Goal: Check status: Check status

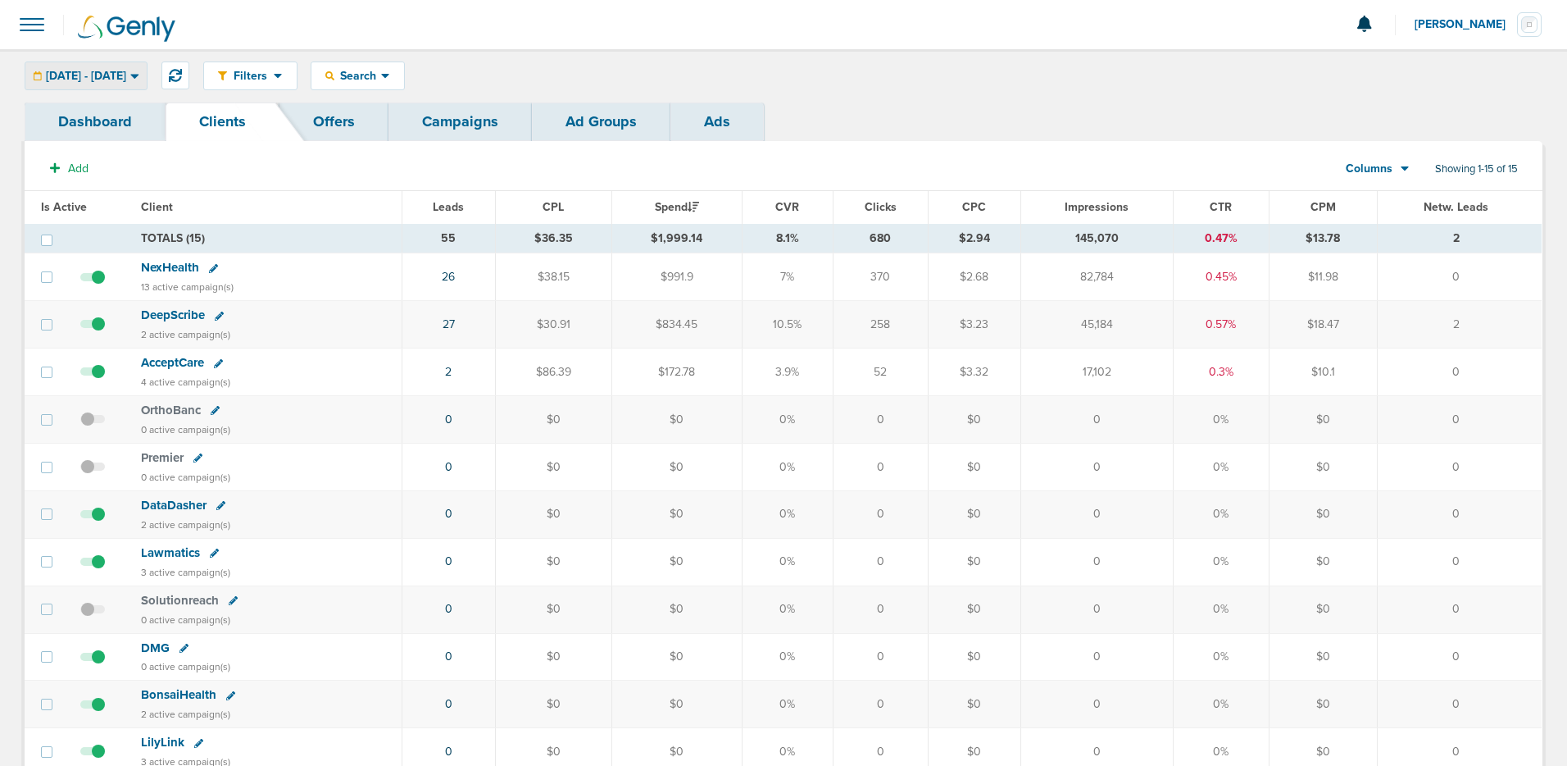
click at [126, 75] on span "[DATE] - [DATE]" at bounding box center [86, 76] width 80 height 11
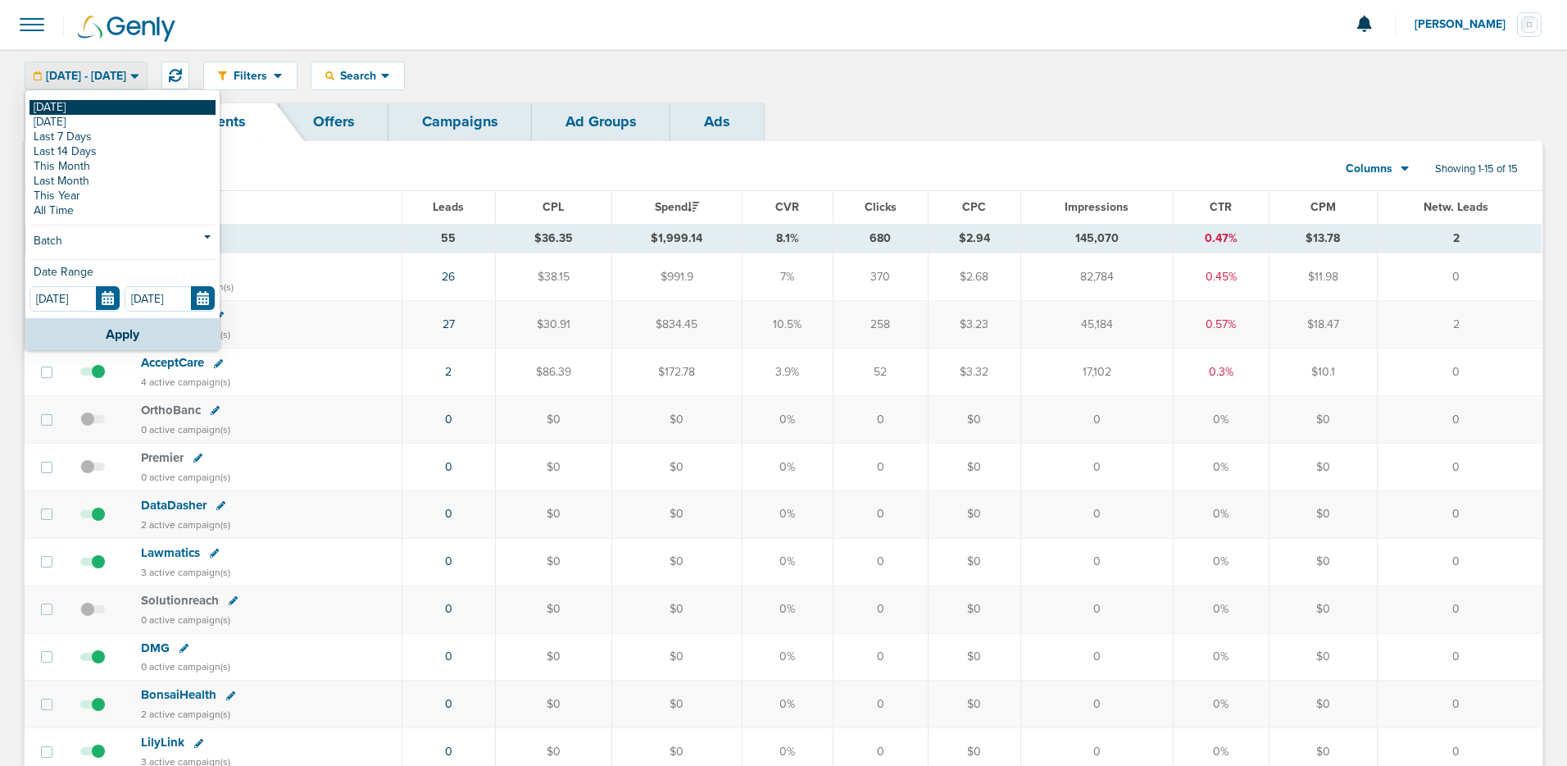
click at [138, 109] on link "[DATE]" at bounding box center [123, 107] width 186 height 15
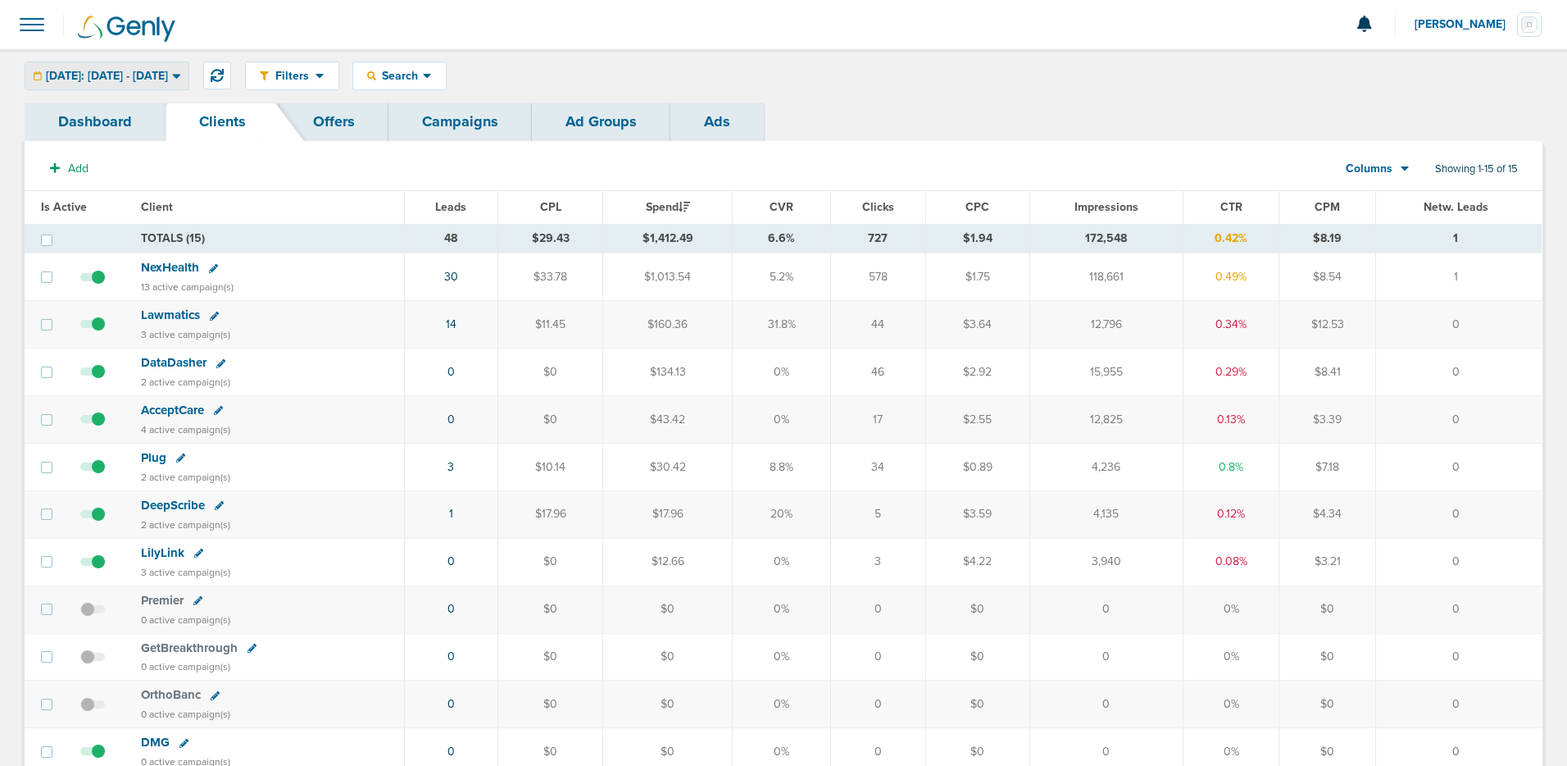
click at [189, 62] on div "[DATE]: [DATE] - [DATE]" at bounding box center [106, 75] width 163 height 27
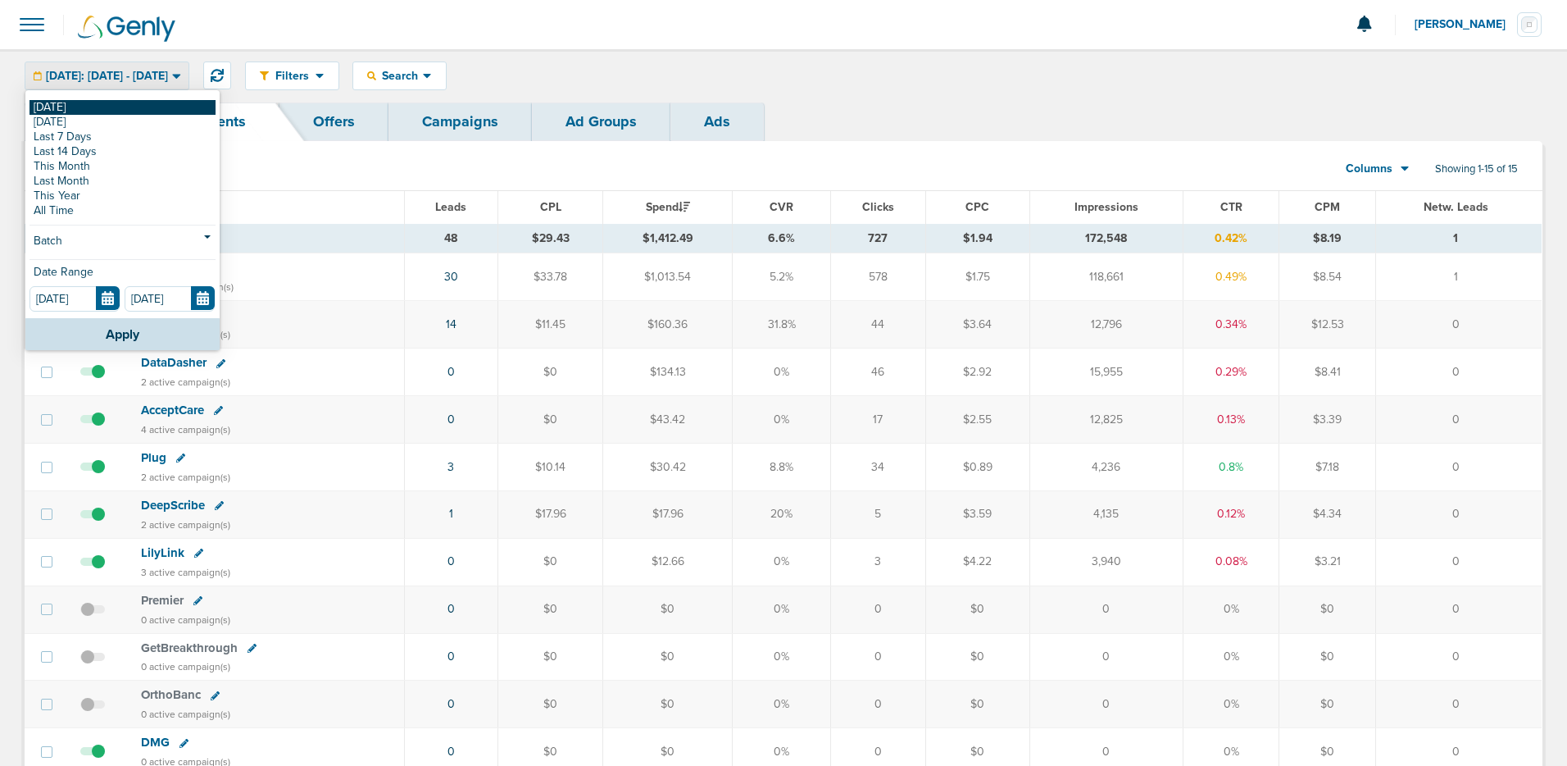
click at [178, 102] on link "[DATE]" at bounding box center [123, 107] width 186 height 15
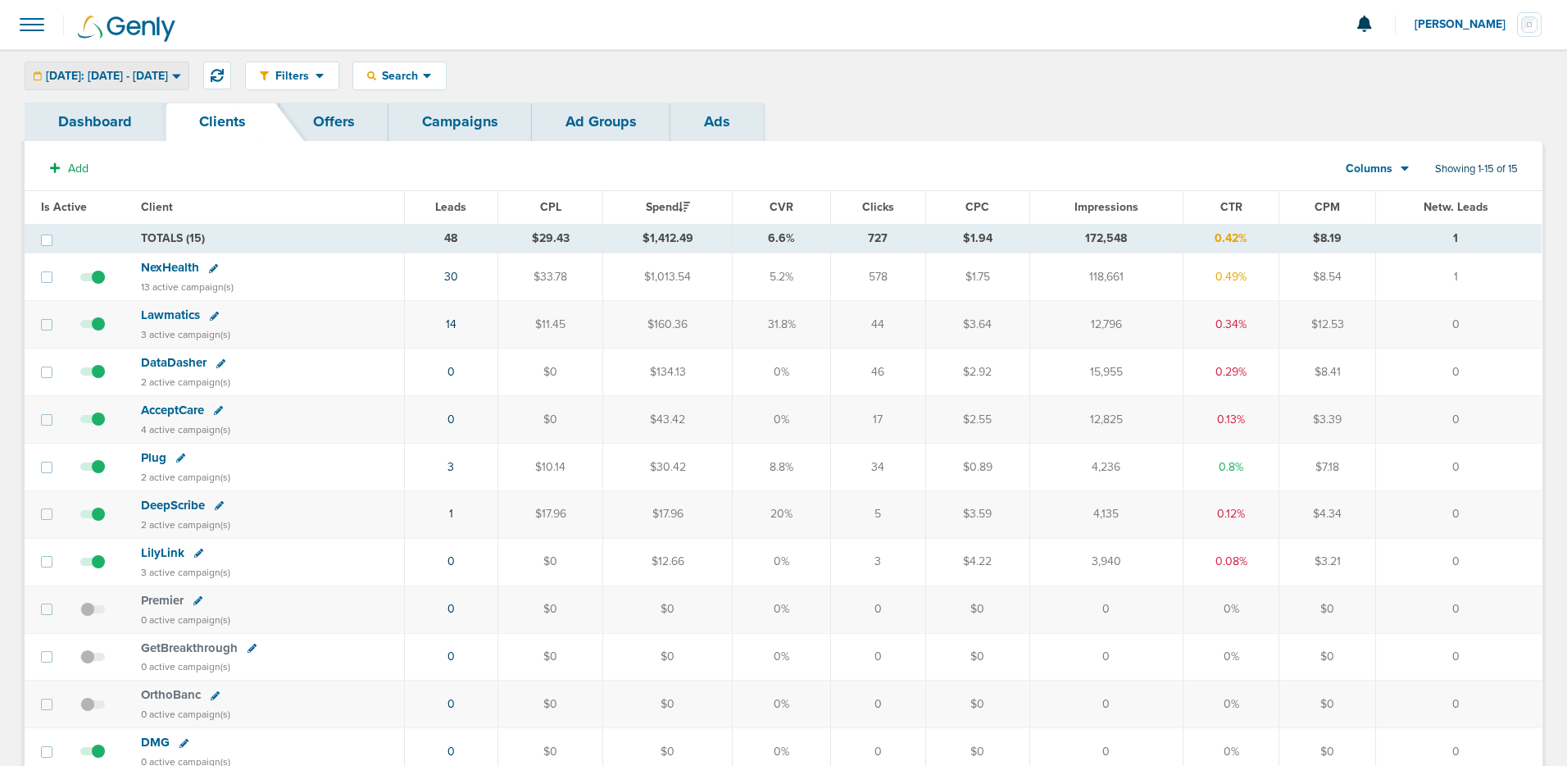
click at [181, 76] on icon at bounding box center [176, 76] width 9 height 14
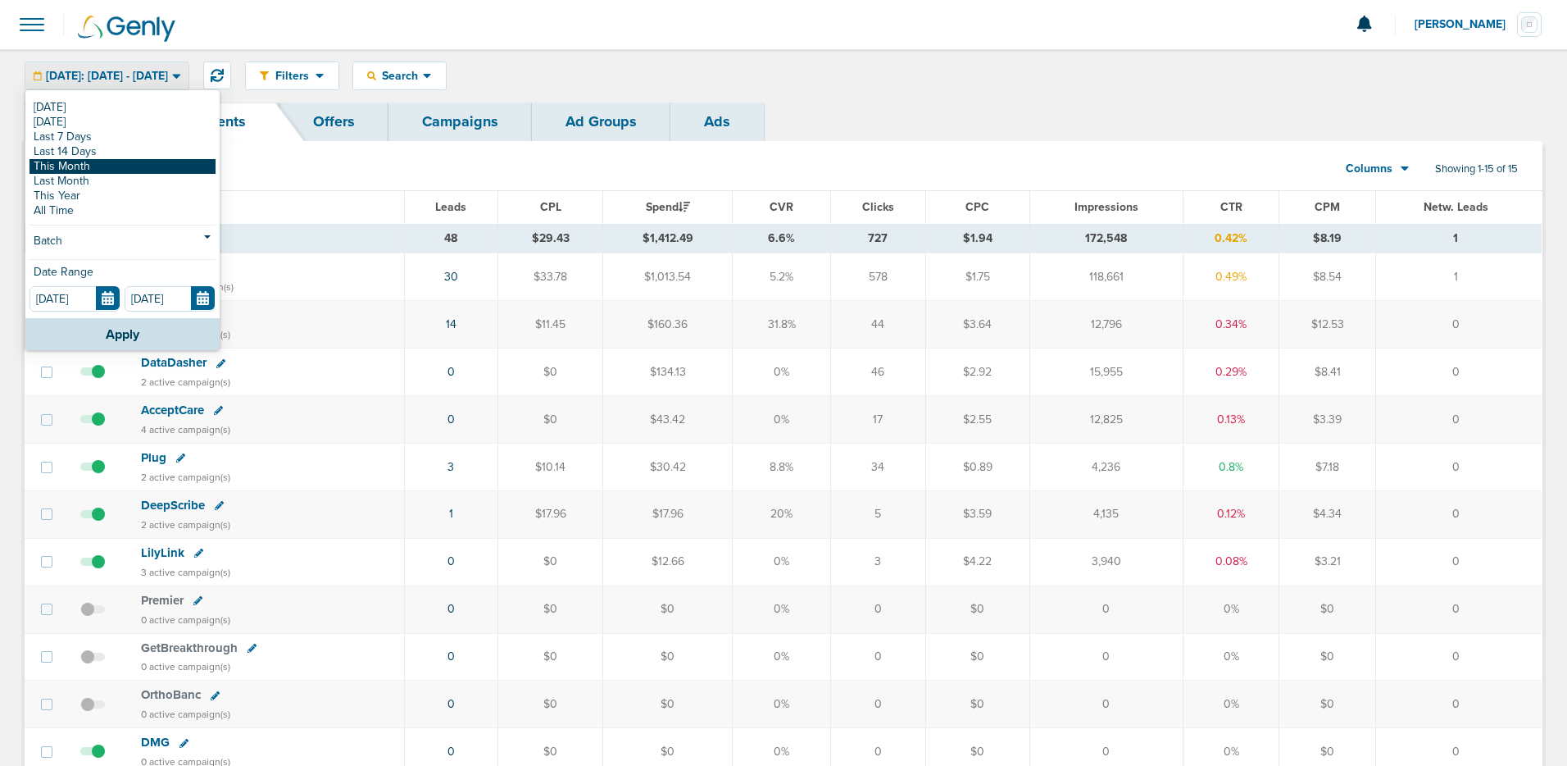
click at [76, 165] on link "This Month" at bounding box center [123, 166] width 186 height 15
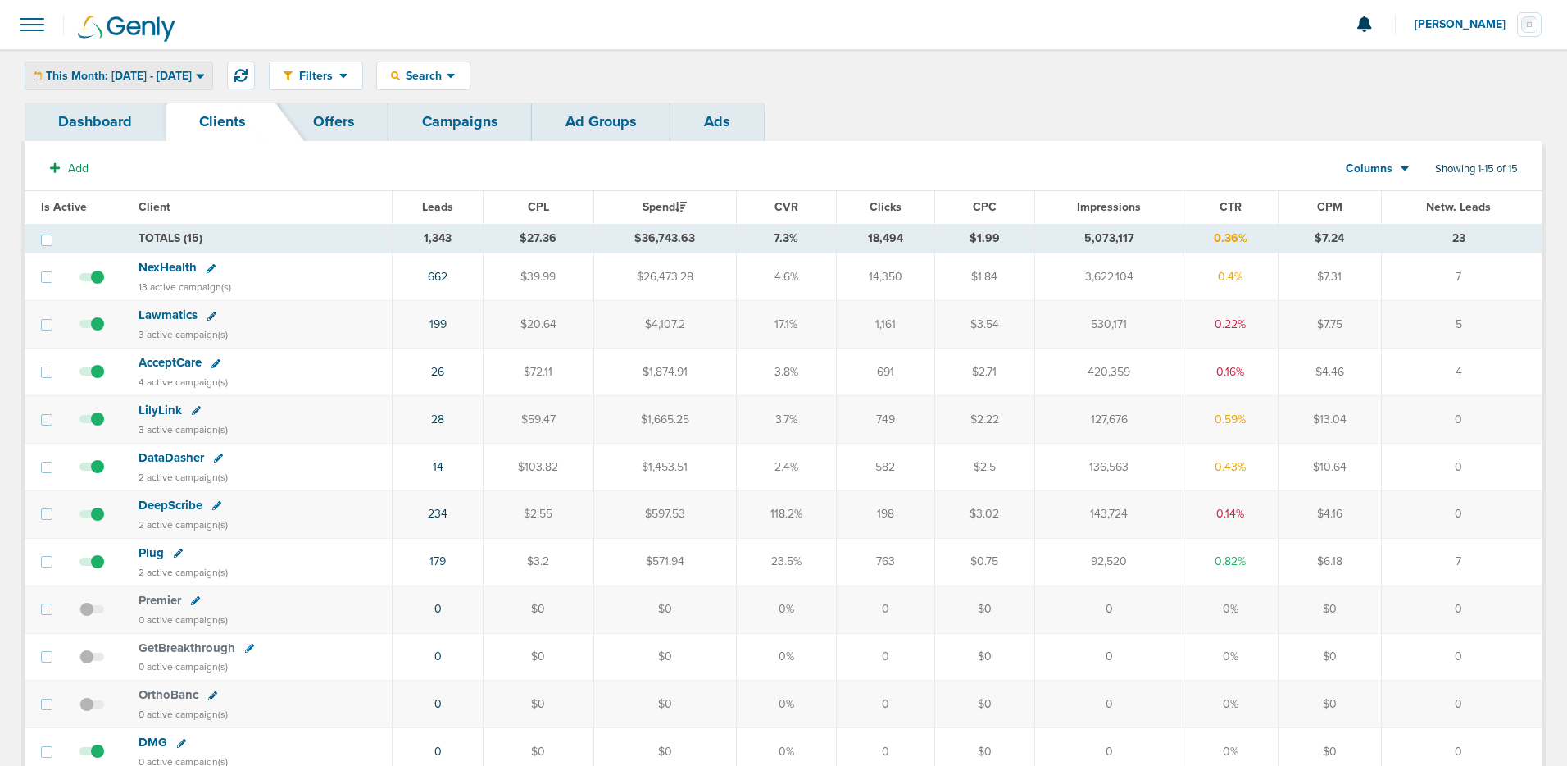
click at [205, 71] on icon at bounding box center [200, 76] width 9 height 14
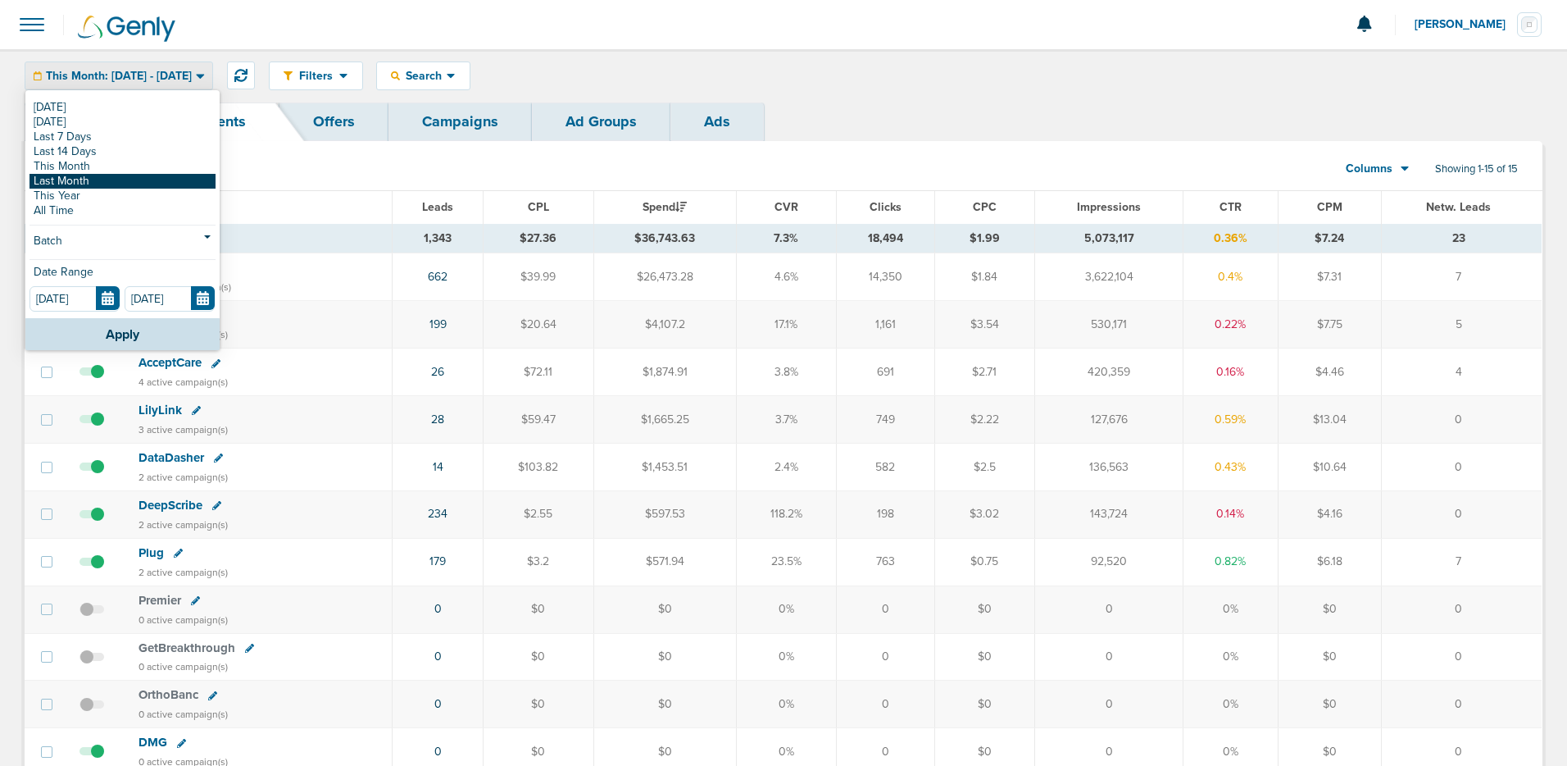
click at [71, 176] on link "Last Month" at bounding box center [123, 181] width 186 height 15
type input "[DATE]"
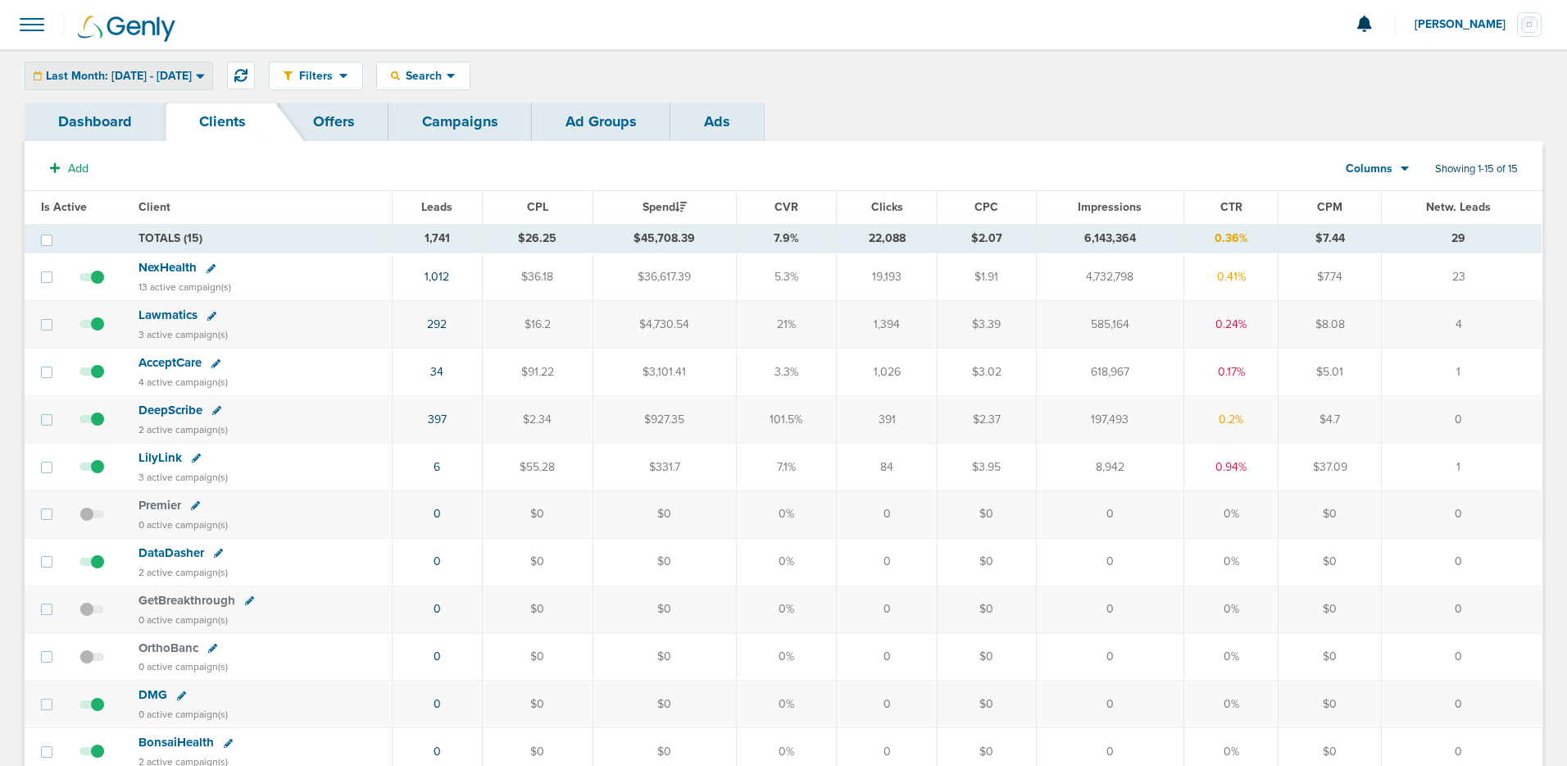
click at [192, 74] on span "Last Month: [DATE] - [DATE]" at bounding box center [119, 76] width 146 height 11
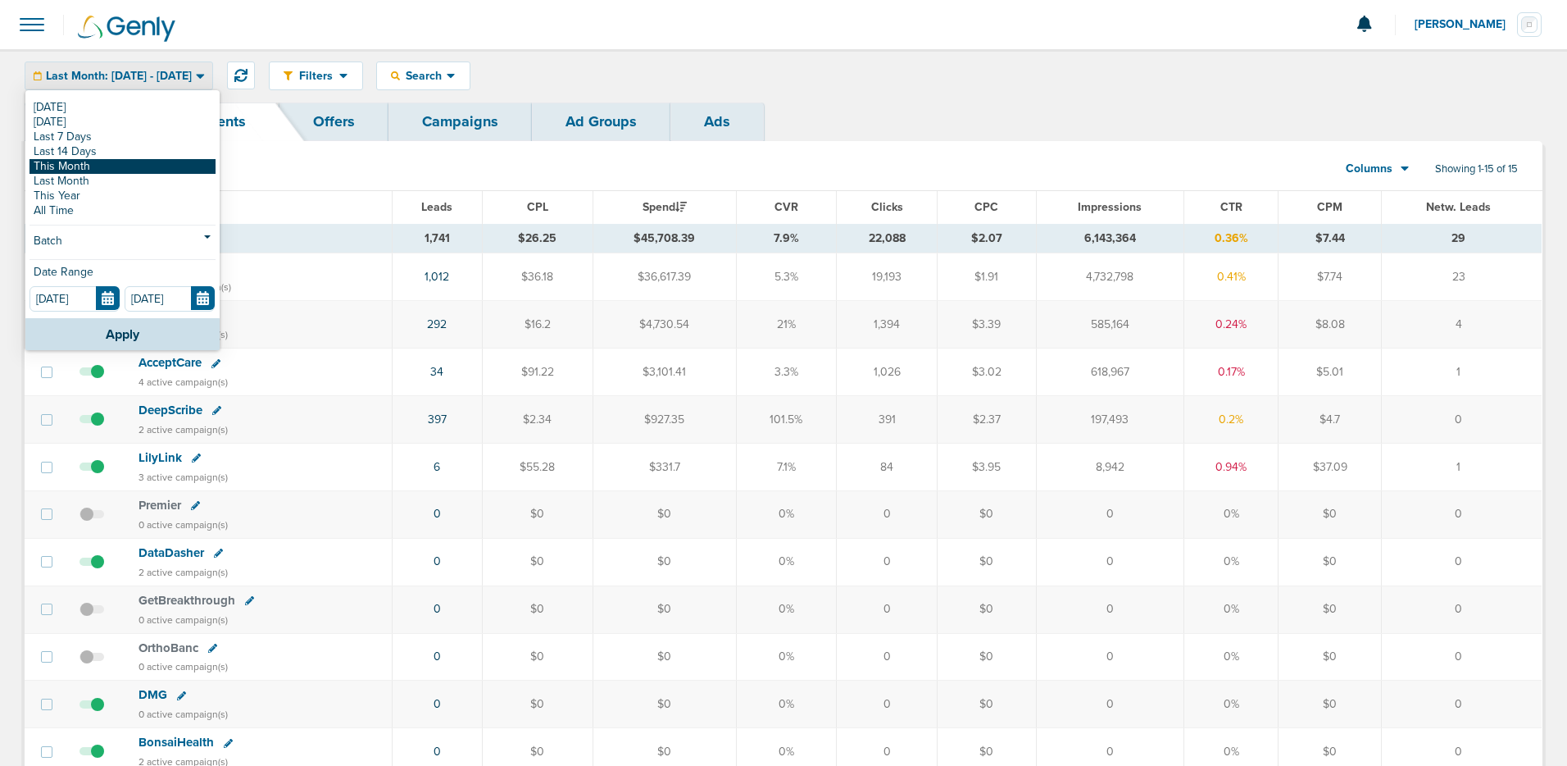
click at [125, 161] on link "This Month" at bounding box center [123, 166] width 186 height 15
